Goal: Ask a question

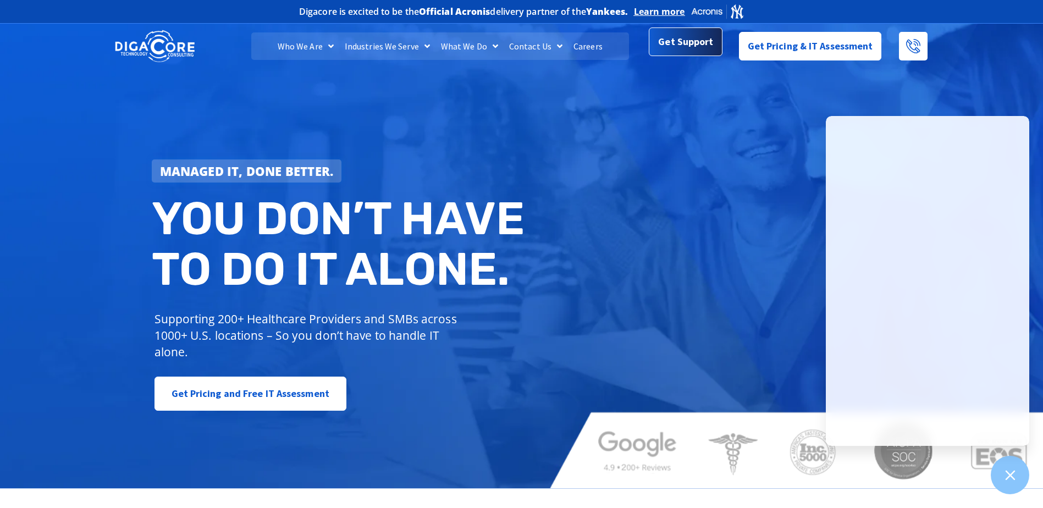
click at [684, 51] on span "Get Support" at bounding box center [685, 42] width 55 height 22
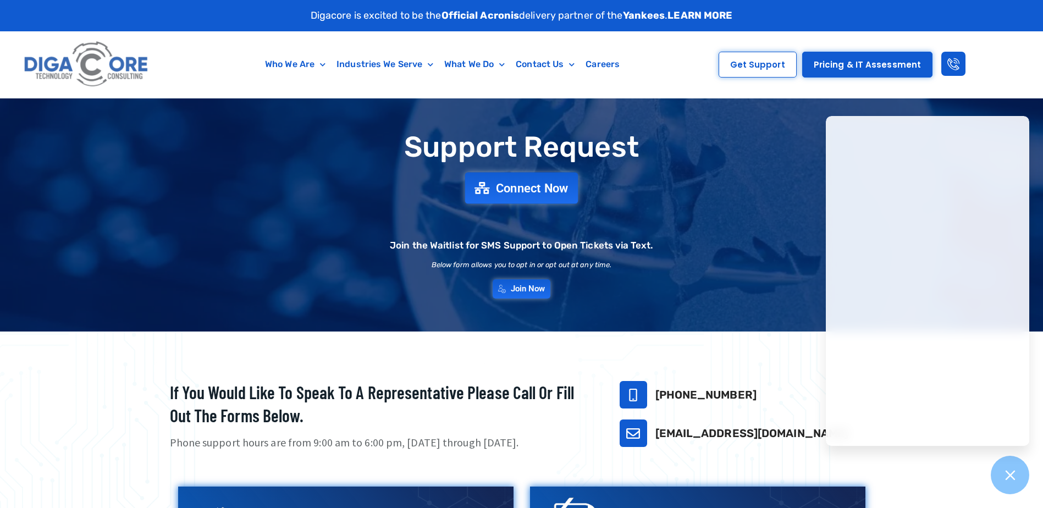
click at [528, 193] on span "Connect Now" at bounding box center [532, 188] width 73 height 12
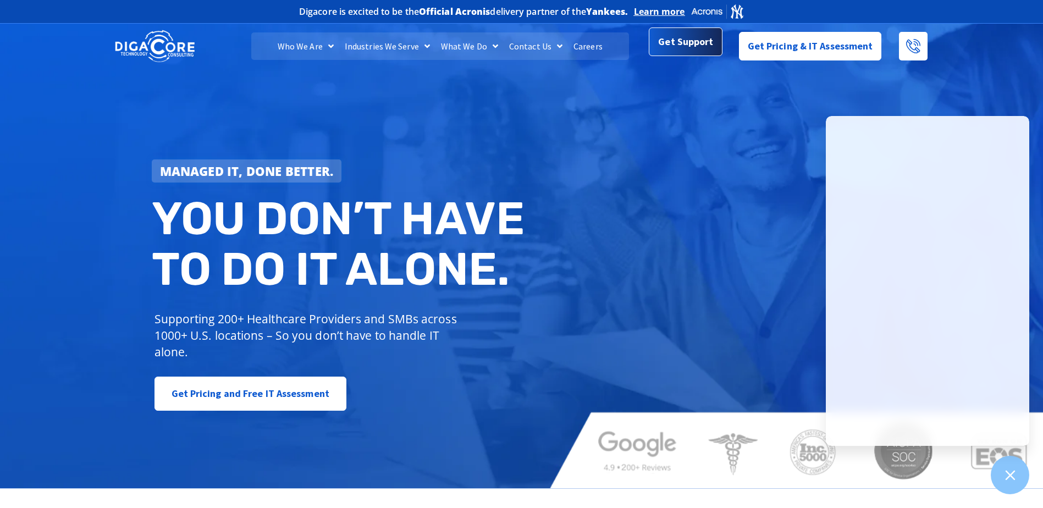
click at [694, 45] on span "Get Support" at bounding box center [685, 42] width 55 height 22
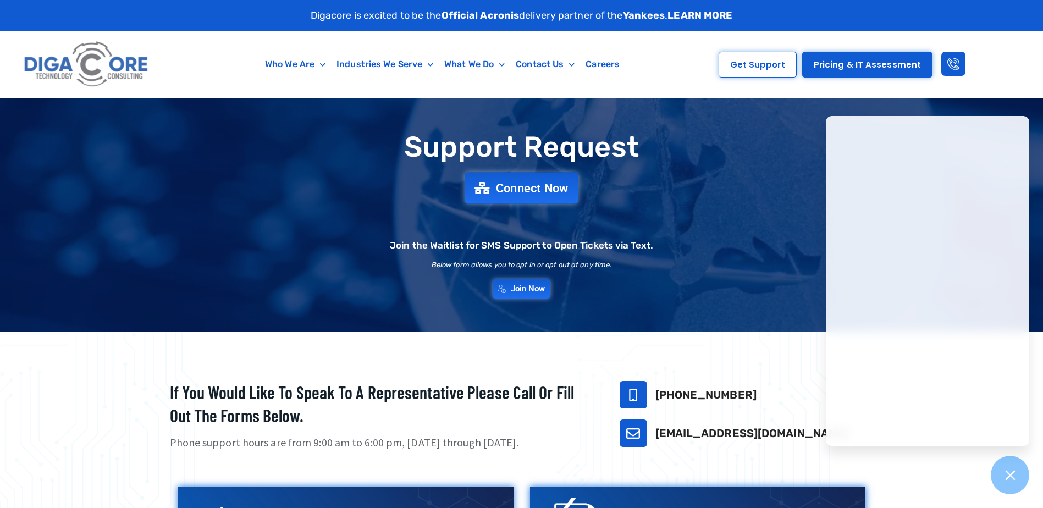
click at [492, 196] on link "Connect Now" at bounding box center [521, 188] width 113 height 31
